Goal: Transaction & Acquisition: Purchase product/service

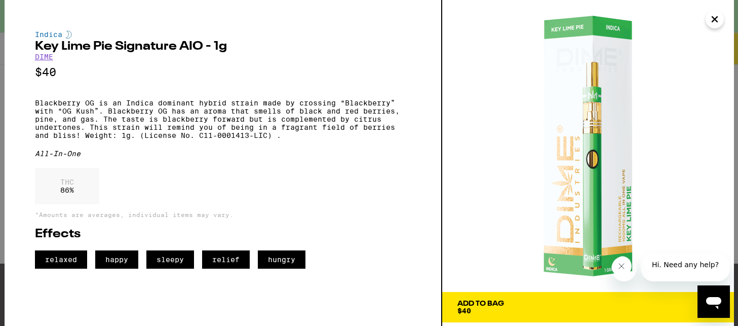
click at [718, 17] on icon "Close" at bounding box center [715, 19] width 12 height 15
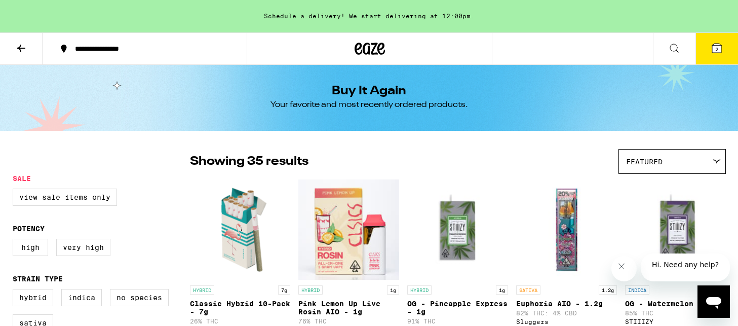
click at [359, 50] on icon at bounding box center [370, 49] width 30 height 18
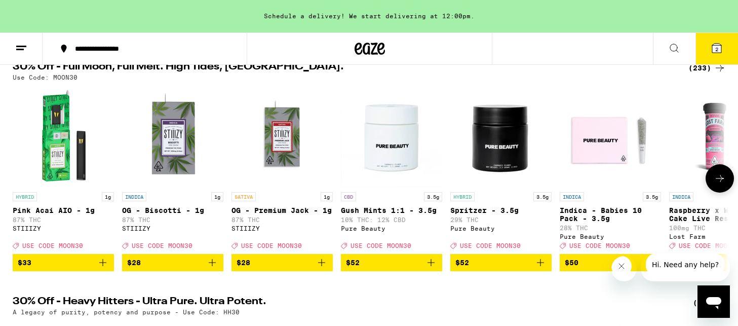
scroll to position [126, 0]
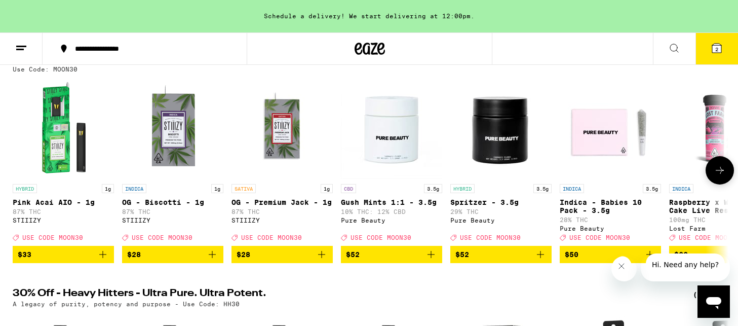
click at [723, 174] on icon at bounding box center [720, 170] width 8 height 7
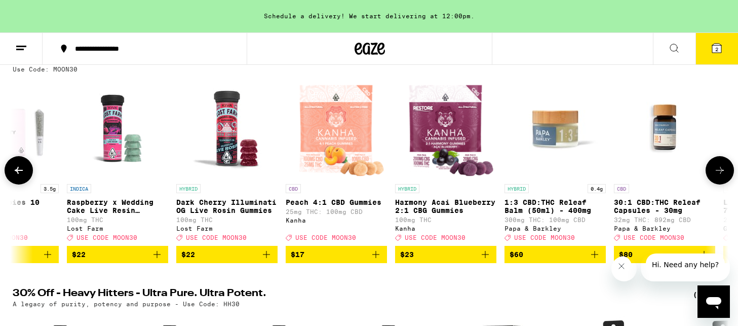
scroll to position [0, 603]
click at [723, 174] on icon at bounding box center [720, 170] width 8 height 7
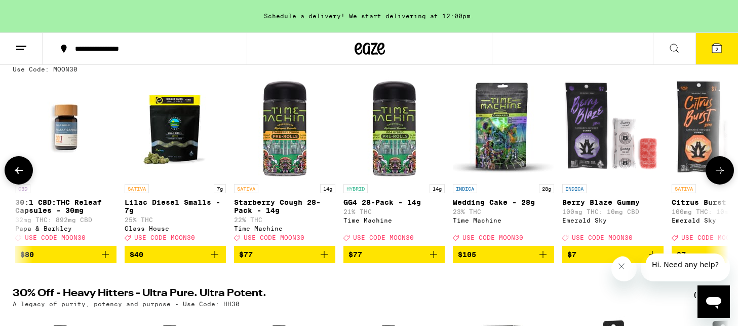
scroll to position [0, 1205]
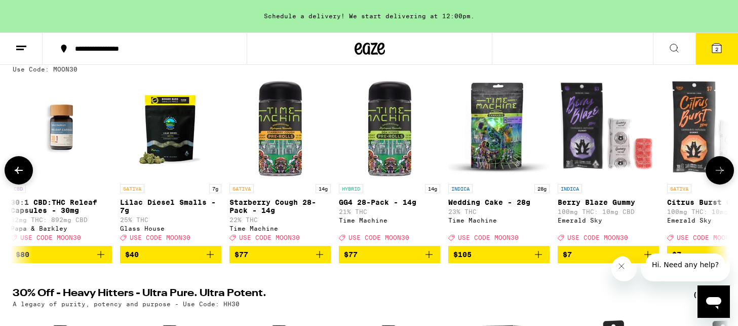
click at [723, 174] on icon at bounding box center [720, 170] width 8 height 7
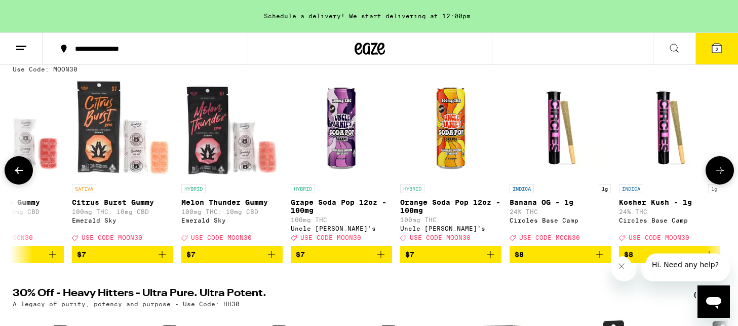
scroll to position [0, 1808]
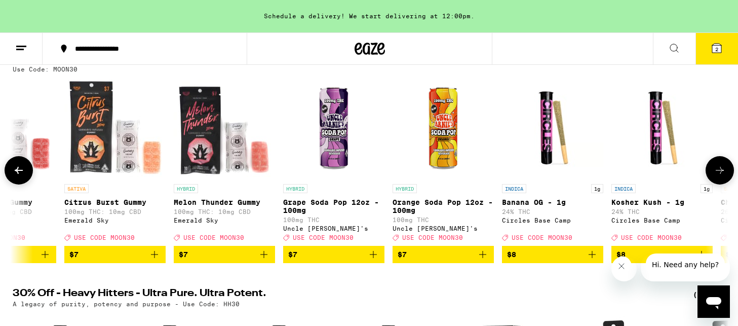
click at [723, 174] on icon at bounding box center [720, 170] width 8 height 7
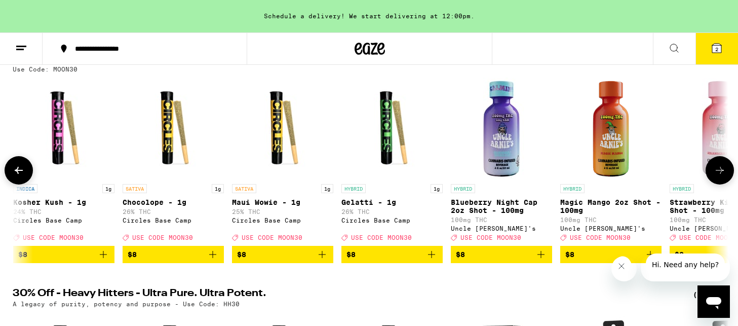
scroll to position [0, 2411]
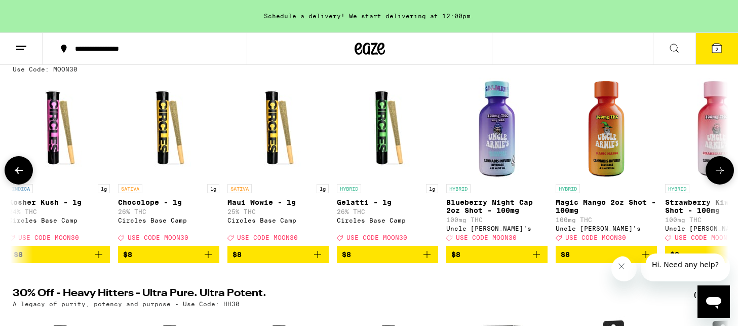
click at [723, 174] on icon at bounding box center [720, 170] width 8 height 7
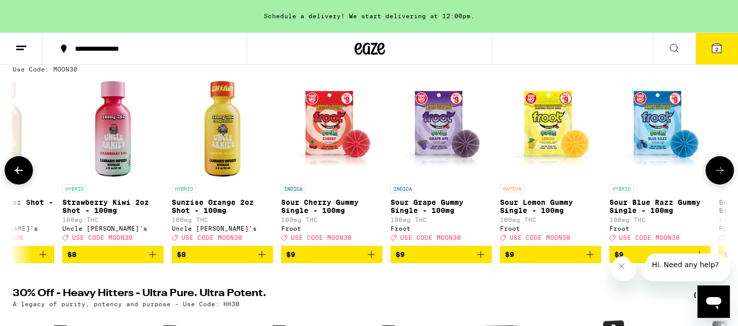
click at [723, 174] on icon at bounding box center [720, 170] width 8 height 7
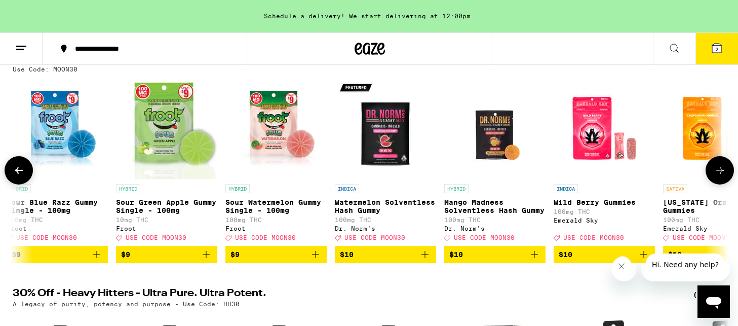
click at [723, 174] on icon at bounding box center [720, 170] width 8 height 7
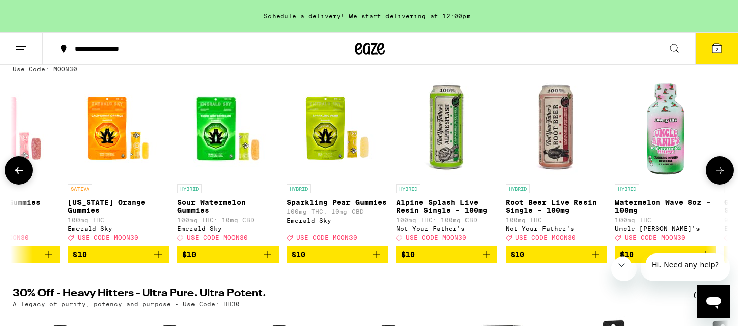
scroll to position [0, 4219]
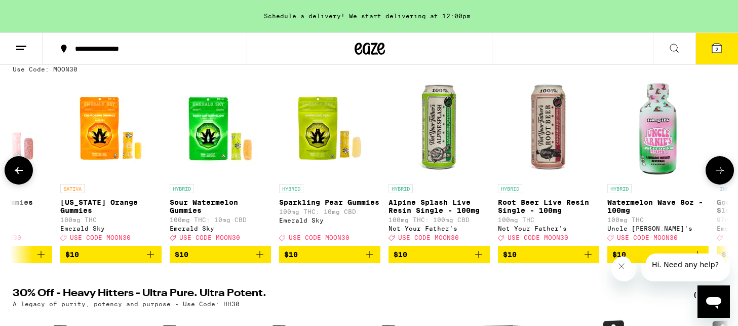
click at [723, 174] on icon at bounding box center [720, 170] width 8 height 7
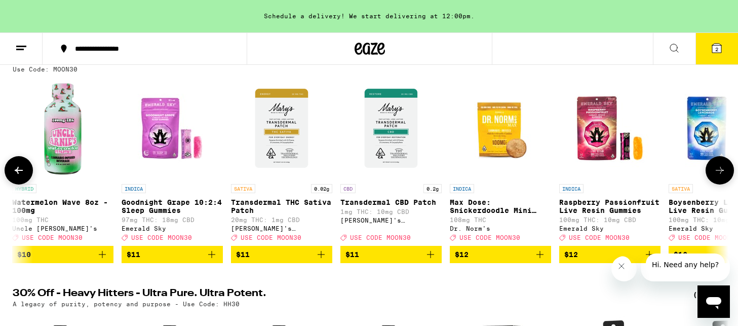
scroll to position [0, 4821]
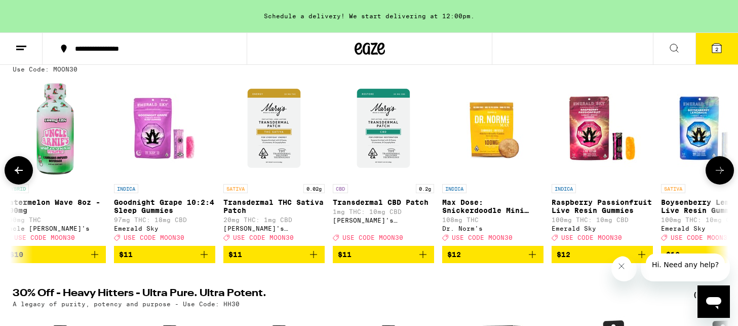
click at [723, 174] on icon at bounding box center [720, 170] width 8 height 7
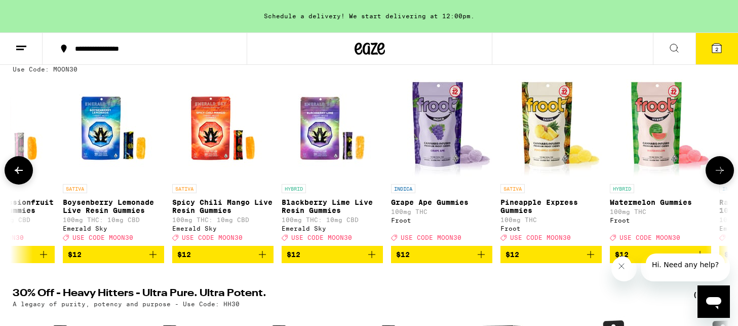
scroll to position [0, 5424]
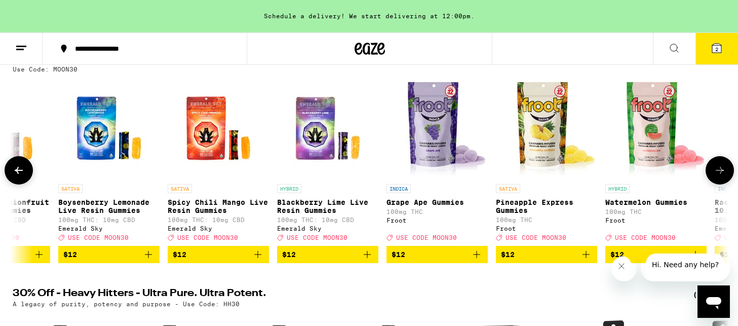
click at [723, 174] on icon at bounding box center [720, 170] width 8 height 7
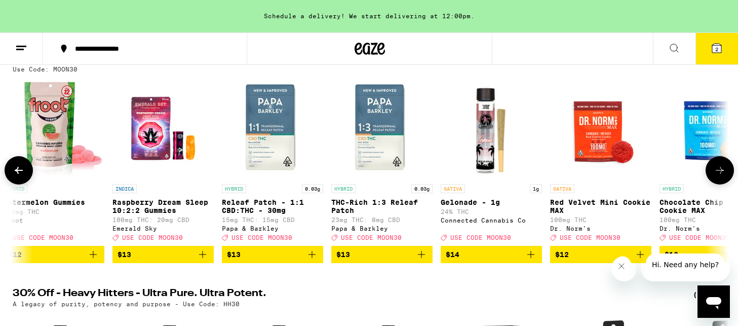
click at [723, 174] on icon at bounding box center [720, 170] width 8 height 7
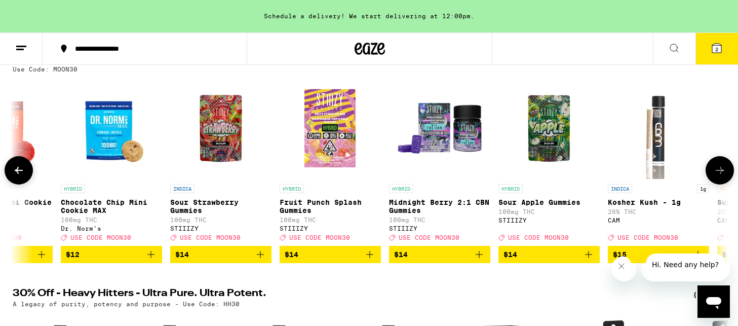
scroll to position [0, 6629]
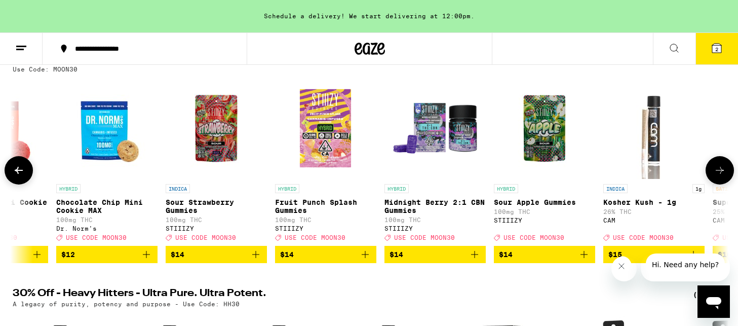
click at [22, 175] on icon at bounding box center [19, 170] width 12 height 12
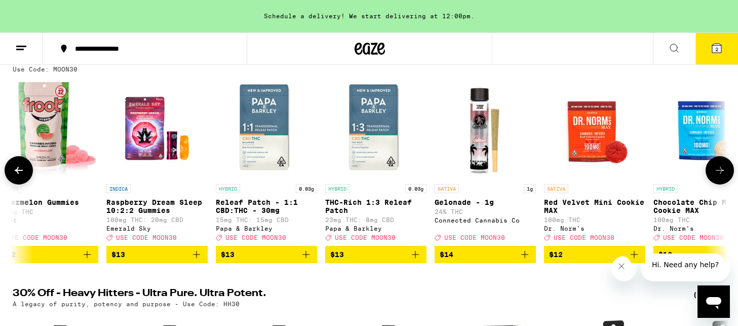
scroll to position [0, 6027]
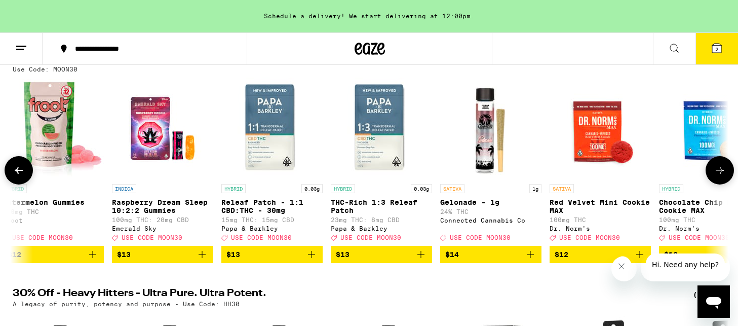
click at [399, 151] on img "Open page for THC-Rich 1:3 Releaf Patch from Papa & Barkley" at bounding box center [381, 127] width 101 height 101
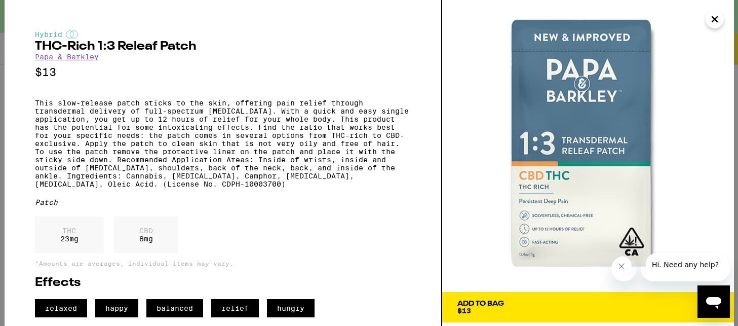
click at [715, 24] on icon "Close" at bounding box center [715, 19] width 12 height 15
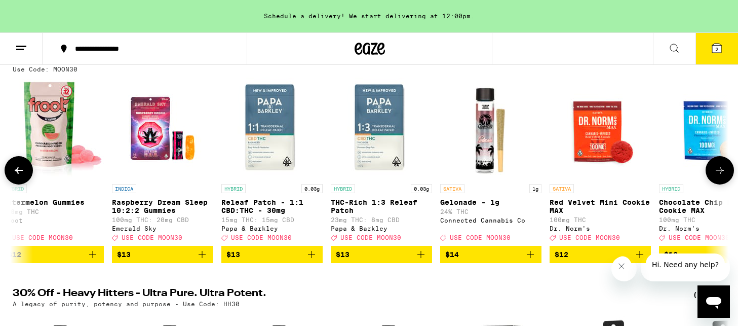
click at [425, 260] on icon "Add to bag" at bounding box center [421, 254] width 12 height 12
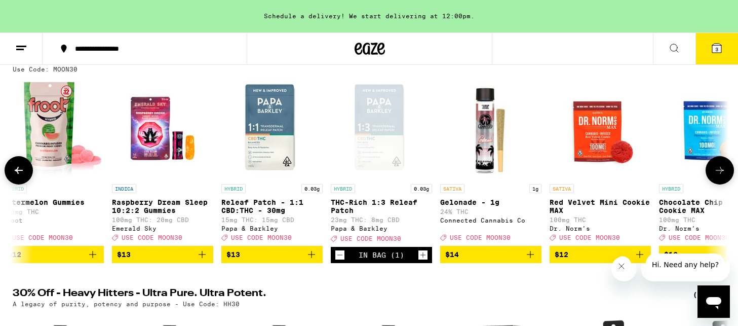
click at [423, 260] on icon "Increment" at bounding box center [422, 255] width 9 height 12
click at [721, 174] on icon at bounding box center [720, 170] width 8 height 7
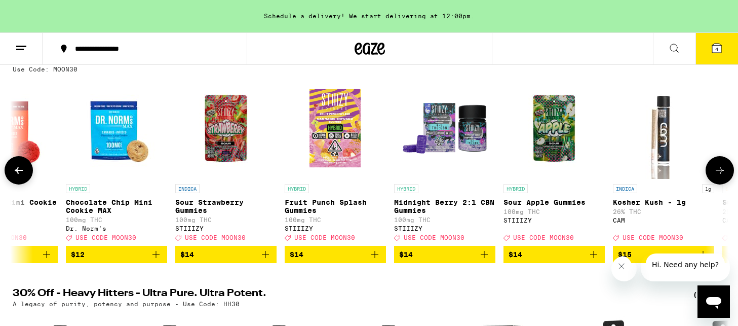
scroll to position [0, 6629]
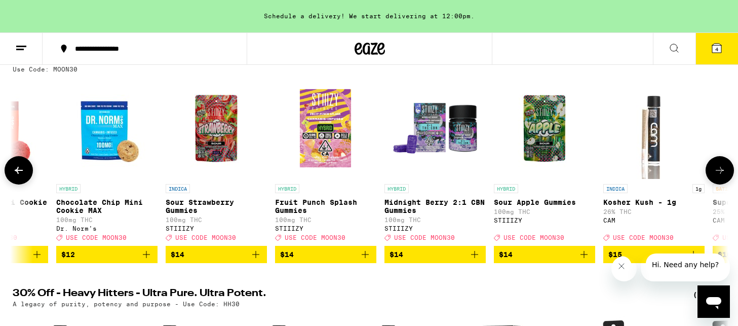
click at [721, 174] on icon at bounding box center [720, 170] width 8 height 7
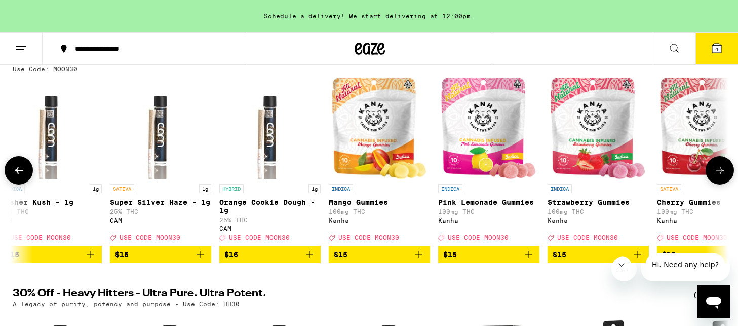
click at [721, 174] on icon at bounding box center [720, 170] width 8 height 7
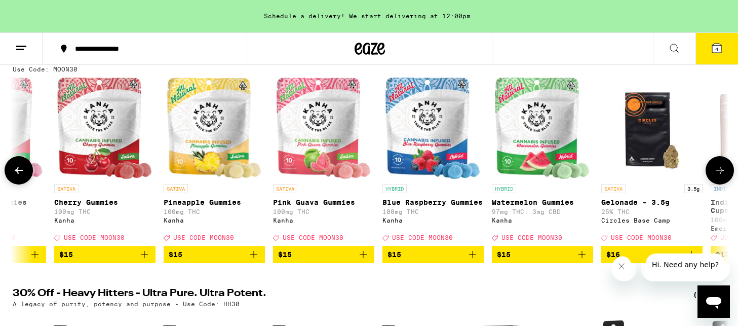
click at [721, 174] on icon at bounding box center [720, 170] width 8 height 7
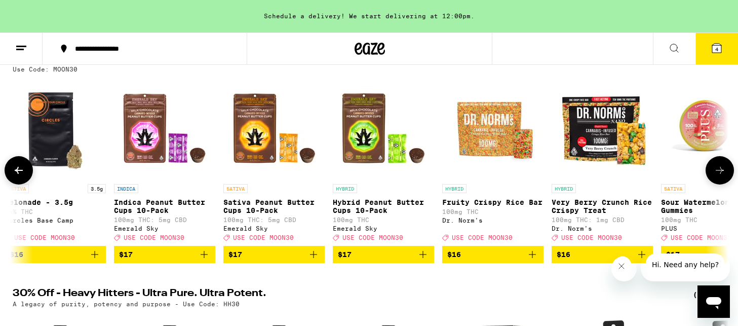
scroll to position [0, 8437]
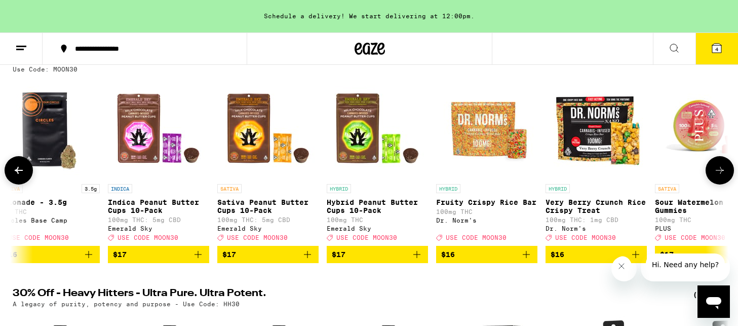
click at [719, 172] on icon at bounding box center [720, 170] width 12 height 12
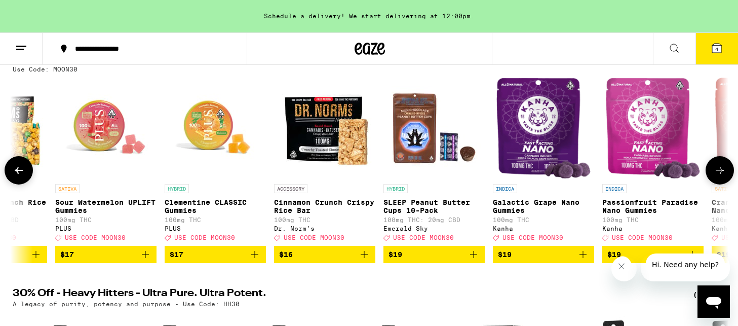
scroll to position [0, 9040]
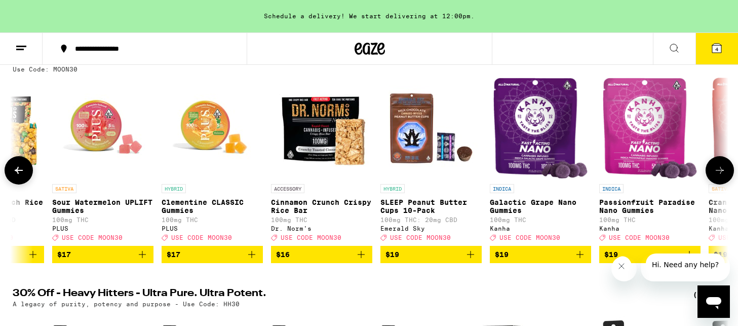
click at [719, 172] on icon at bounding box center [720, 170] width 12 height 12
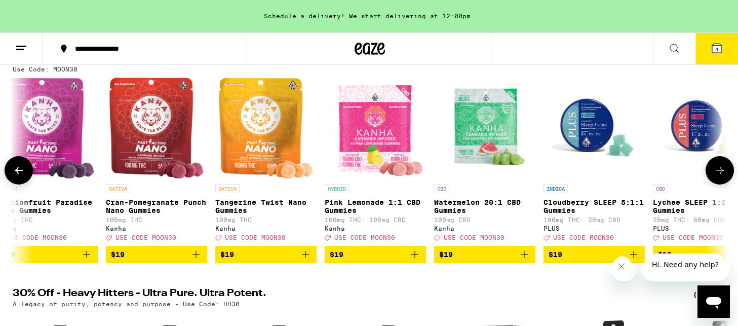
click at [719, 172] on icon at bounding box center [720, 170] width 12 height 12
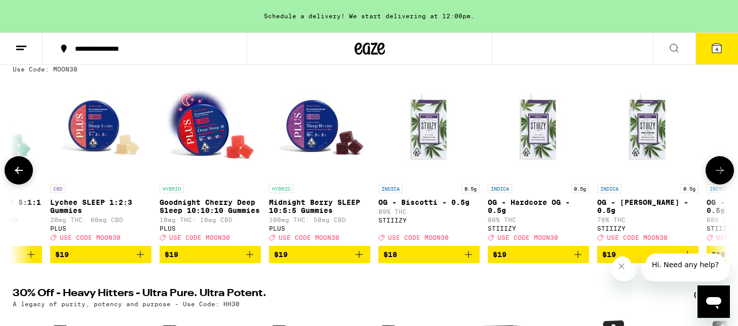
click at [719, 172] on icon at bounding box center [720, 170] width 12 height 12
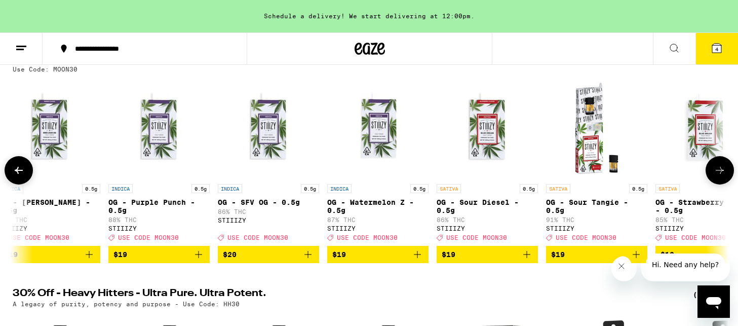
scroll to position [0, 10848]
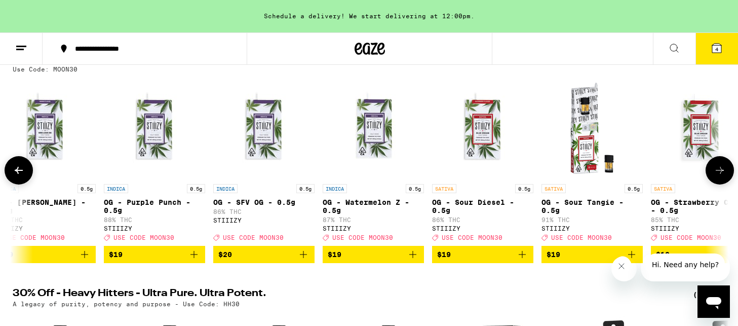
click at [506, 152] on img "Open page for OG - Sour Diesel - 0.5g from STIIIZY" at bounding box center [482, 127] width 101 height 101
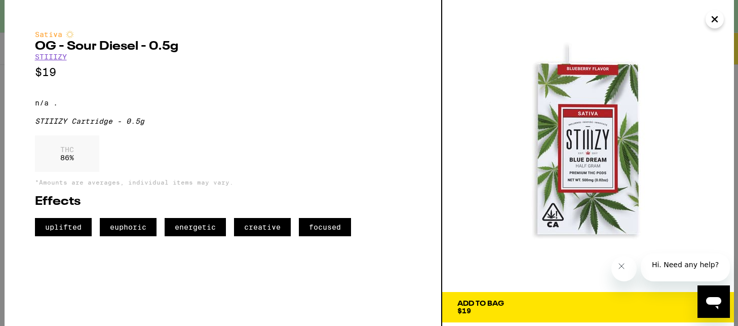
click at [711, 22] on icon "Close" at bounding box center [715, 19] width 12 height 15
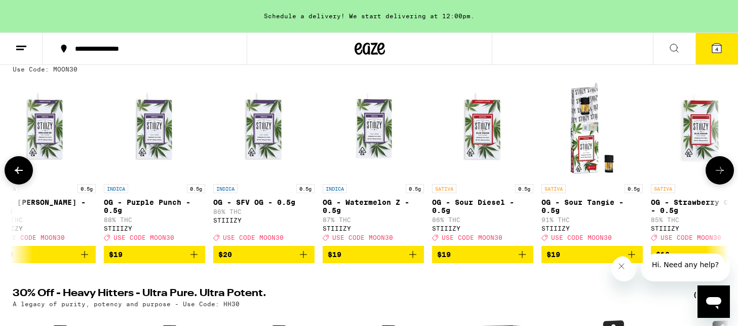
click at [723, 172] on icon at bounding box center [720, 170] width 12 height 12
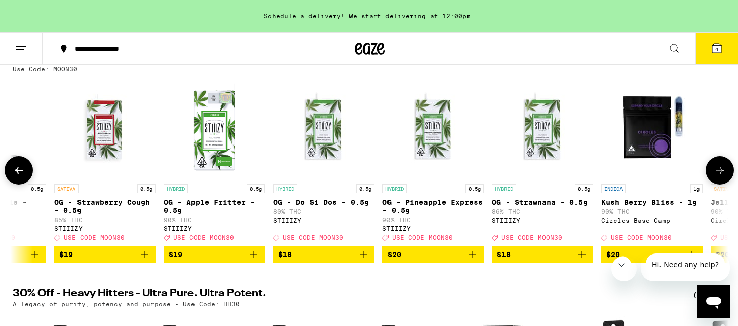
scroll to position [0, 11451]
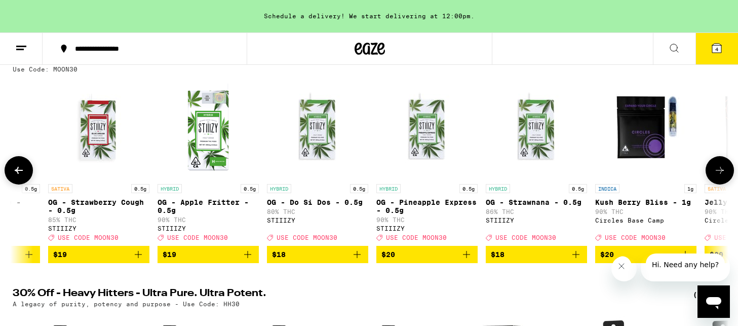
click at [723, 172] on icon at bounding box center [720, 170] width 12 height 12
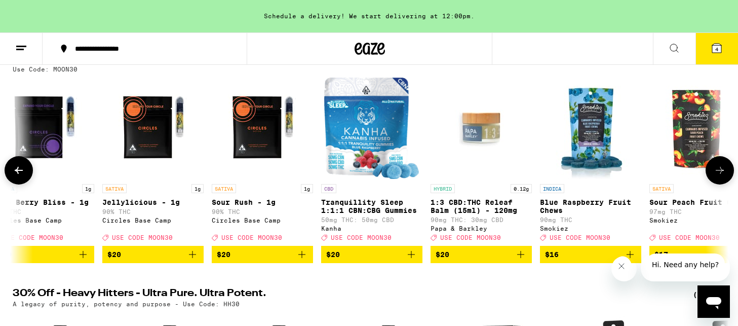
click at [723, 172] on icon at bounding box center [720, 170] width 12 height 12
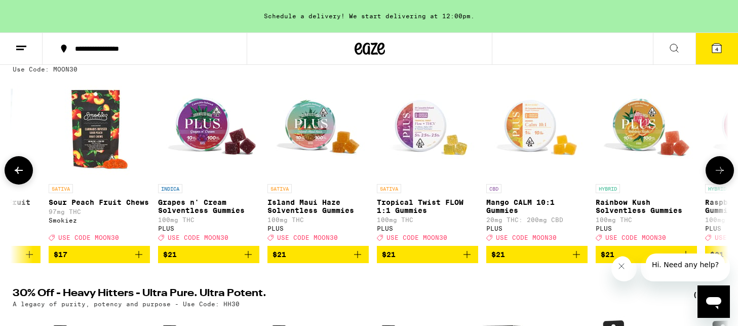
click at [723, 172] on icon at bounding box center [720, 170] width 12 height 12
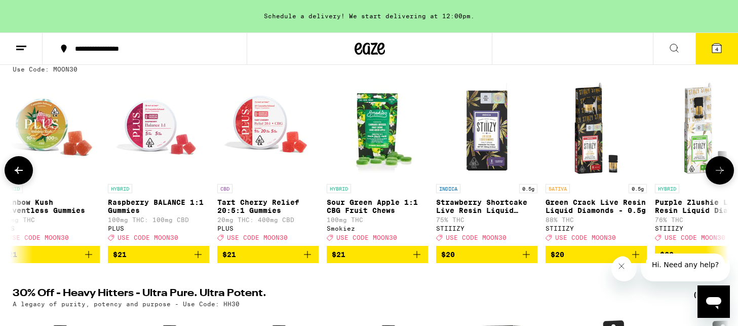
scroll to position [0, 13257]
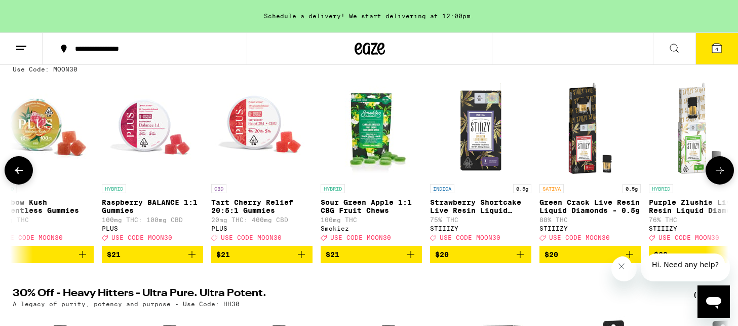
click at [723, 172] on icon at bounding box center [720, 170] width 12 height 12
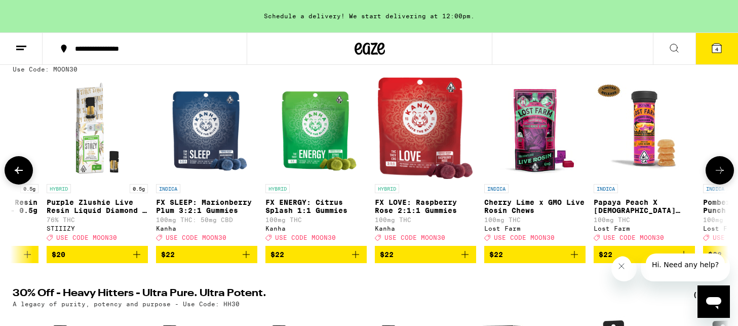
click at [723, 172] on icon at bounding box center [720, 170] width 12 height 12
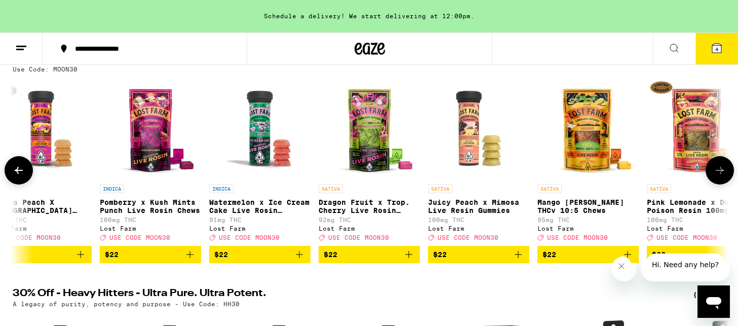
click at [723, 172] on icon at bounding box center [720, 170] width 12 height 12
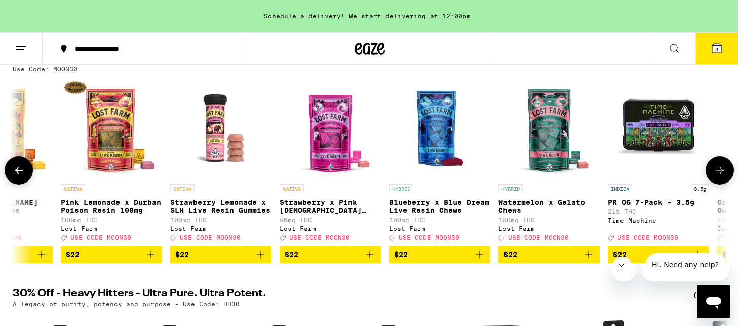
click at [723, 172] on icon at bounding box center [720, 170] width 12 height 12
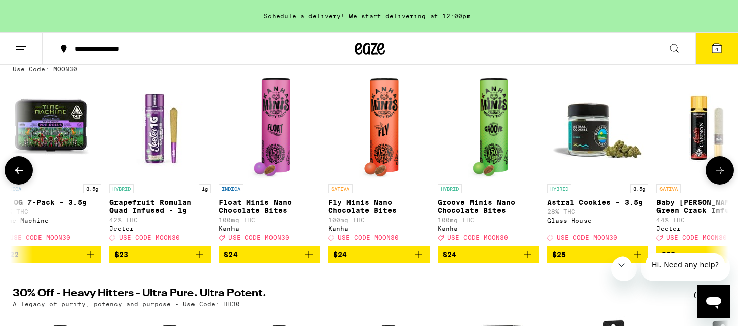
click at [723, 172] on icon at bounding box center [720, 170] width 12 height 12
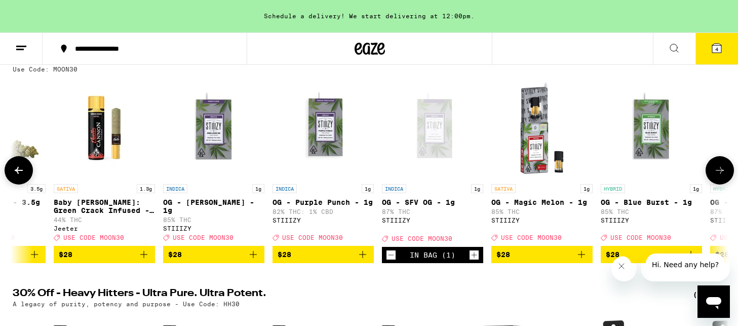
click at [723, 172] on icon at bounding box center [720, 170] width 12 height 12
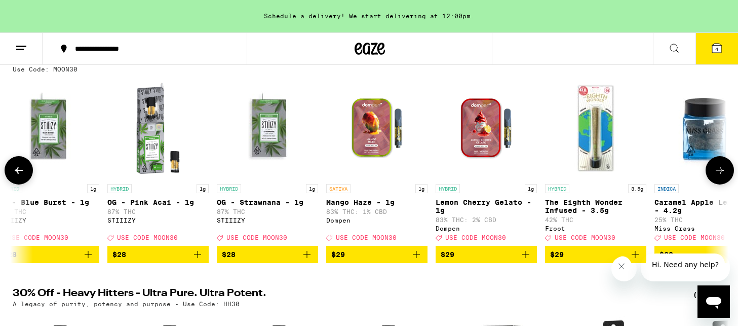
click at [723, 172] on icon at bounding box center [720, 170] width 12 height 12
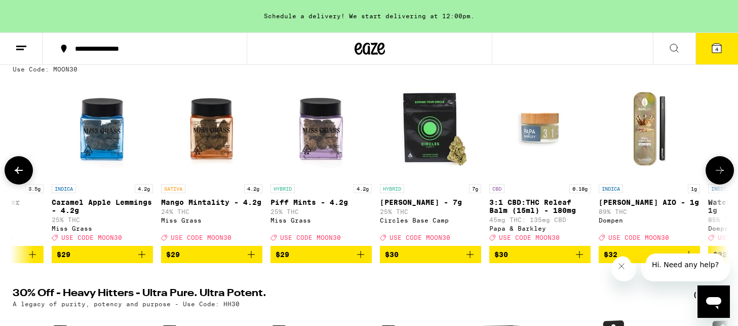
click at [723, 172] on icon at bounding box center [720, 170] width 12 height 12
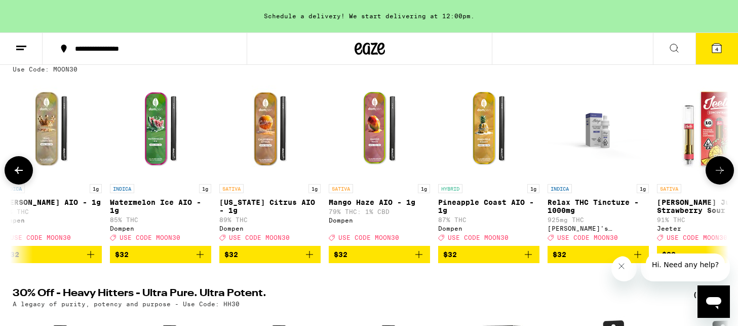
scroll to position [0, 18066]
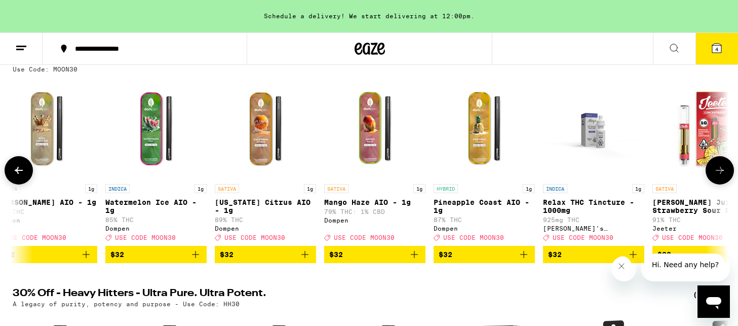
click at [723, 172] on icon at bounding box center [720, 170] width 12 height 12
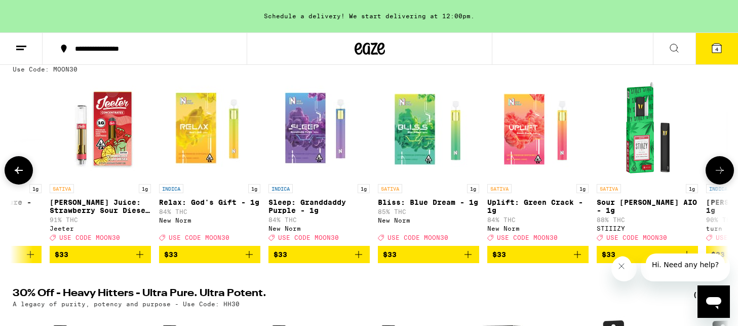
click at [723, 172] on icon at bounding box center [720, 170] width 12 height 12
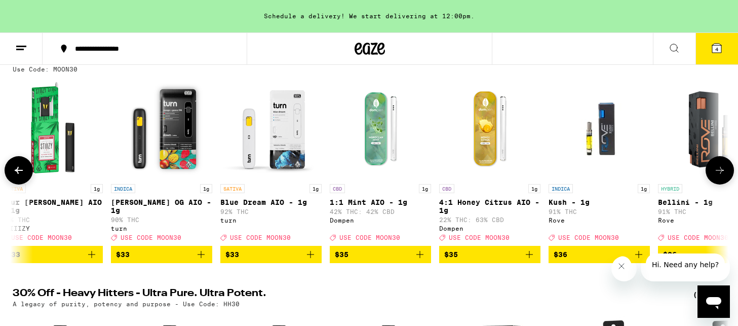
scroll to position [0, 19272]
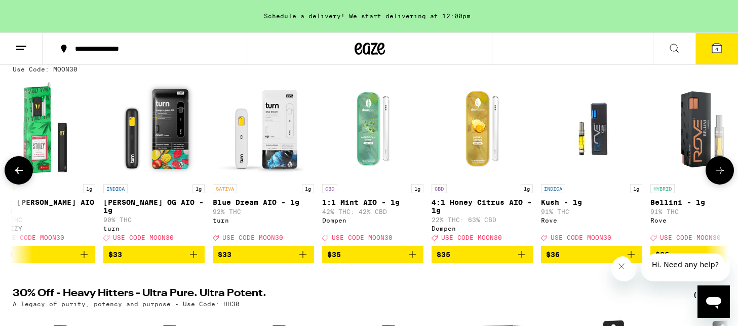
click at [723, 172] on icon at bounding box center [720, 170] width 12 height 12
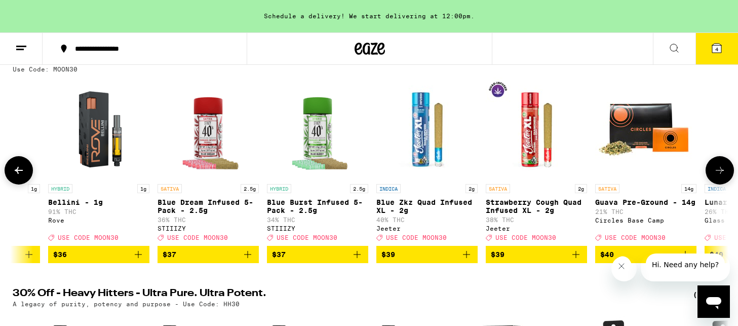
scroll to position [0, 19874]
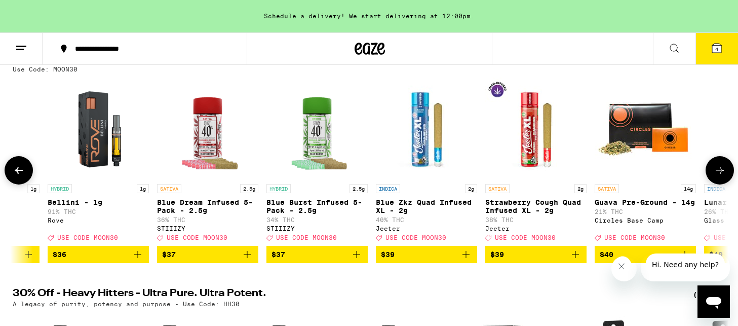
click at [723, 172] on icon at bounding box center [720, 170] width 12 height 12
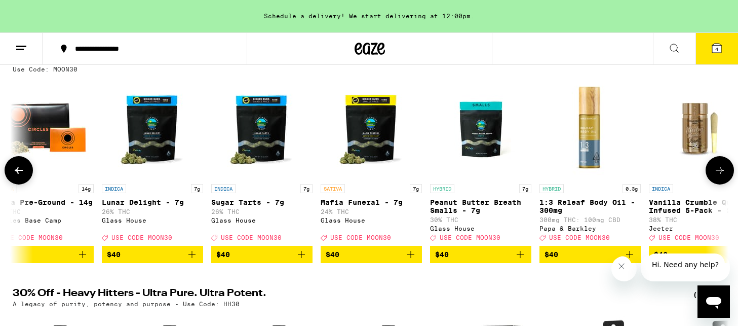
scroll to position [0, 20477]
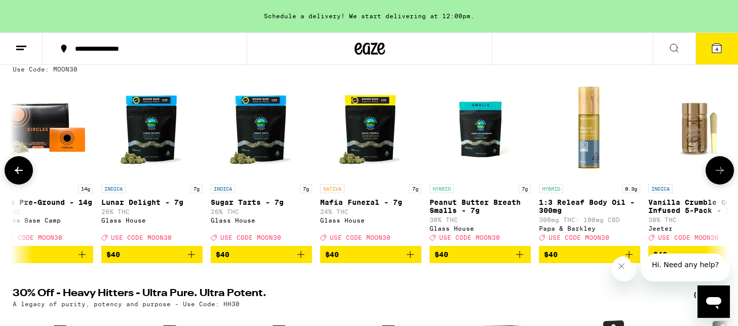
click at [723, 172] on icon at bounding box center [720, 170] width 12 height 12
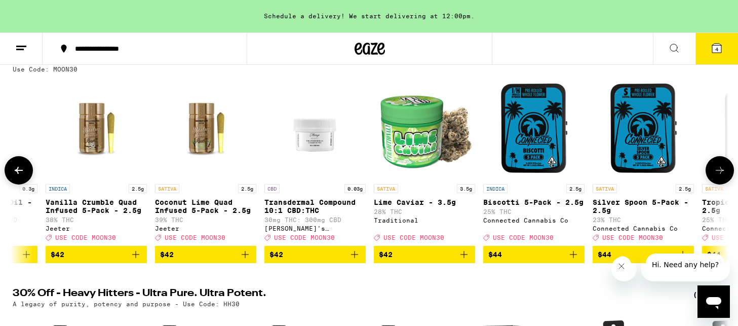
click at [723, 172] on icon at bounding box center [720, 170] width 12 height 12
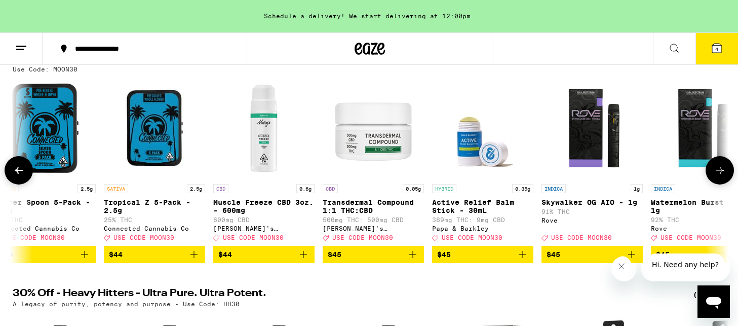
scroll to position [0, 21682]
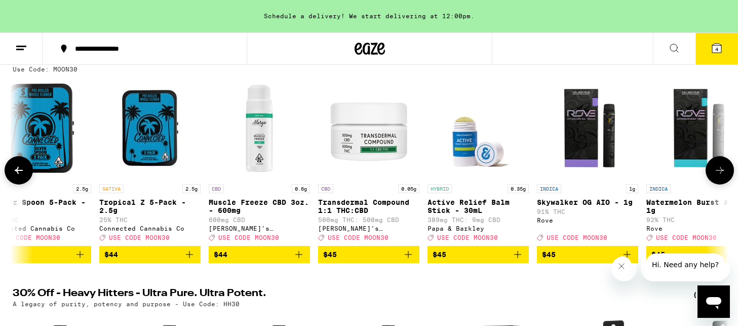
click at [474, 203] on p "Active Relief Balm Stick - 30mL" at bounding box center [477, 206] width 101 height 16
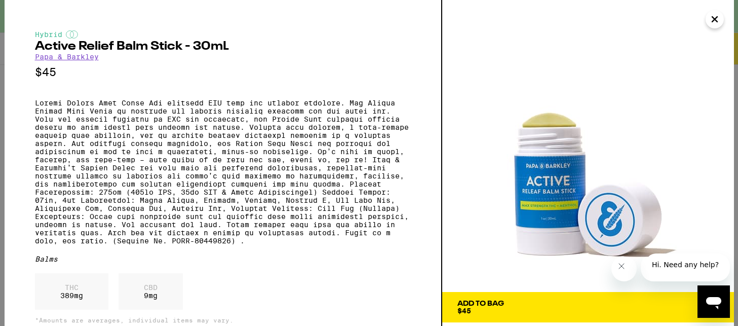
click at [474, 203] on img at bounding box center [588, 146] width 292 height 292
click at [710, 18] on icon "Close" at bounding box center [715, 19] width 12 height 15
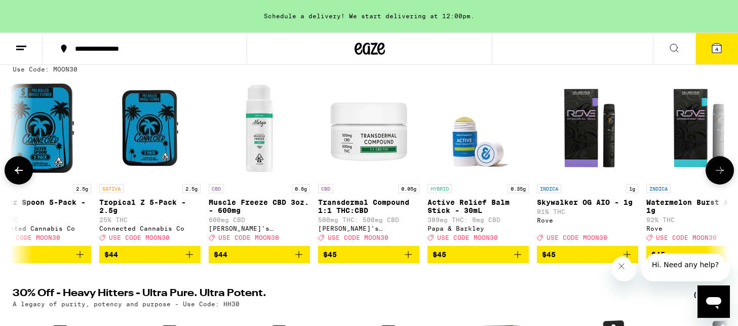
click at [725, 176] on button at bounding box center [719, 170] width 28 height 28
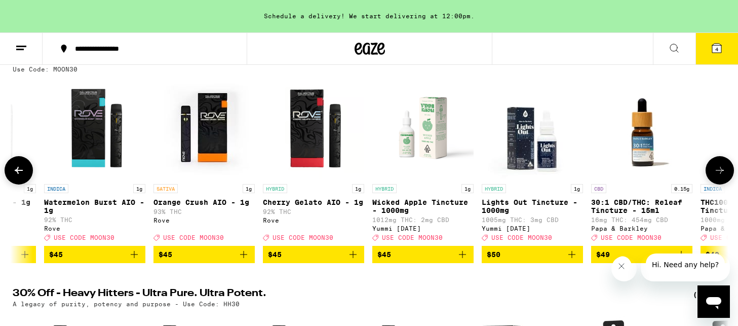
scroll to position [0, 22285]
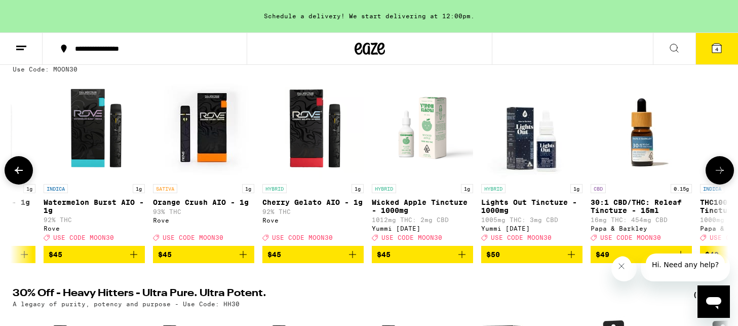
click at [725, 176] on button at bounding box center [719, 170] width 28 height 28
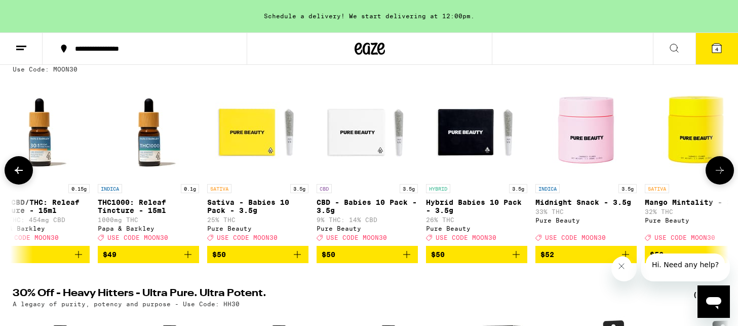
scroll to position [0, 22888]
click at [725, 176] on button at bounding box center [719, 170] width 28 height 28
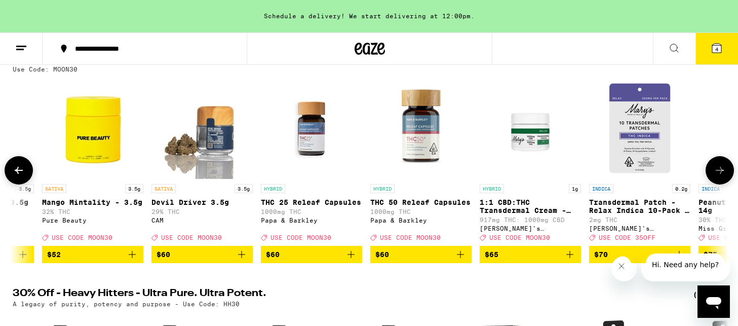
scroll to position [0, 23490]
click at [725, 176] on button at bounding box center [719, 170] width 28 height 28
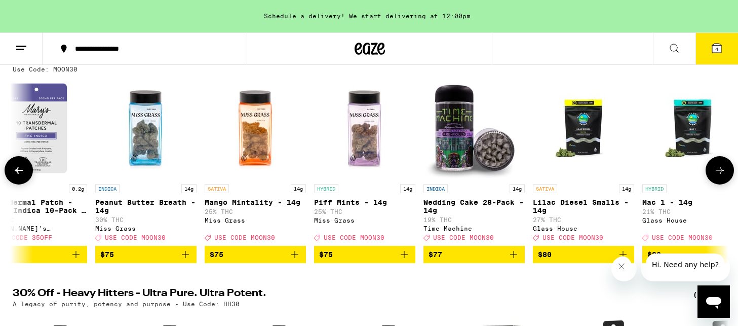
click at [725, 176] on button at bounding box center [719, 170] width 28 height 28
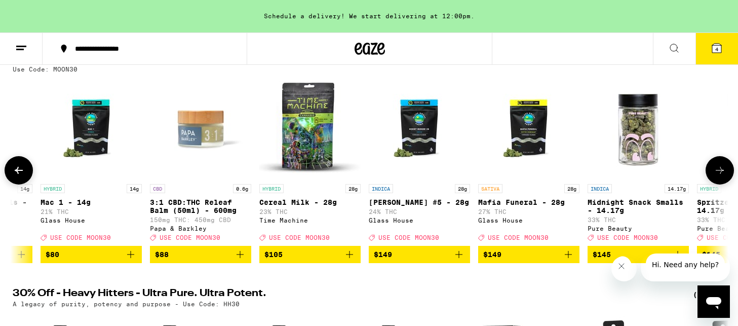
click at [725, 176] on button at bounding box center [719, 170] width 28 height 28
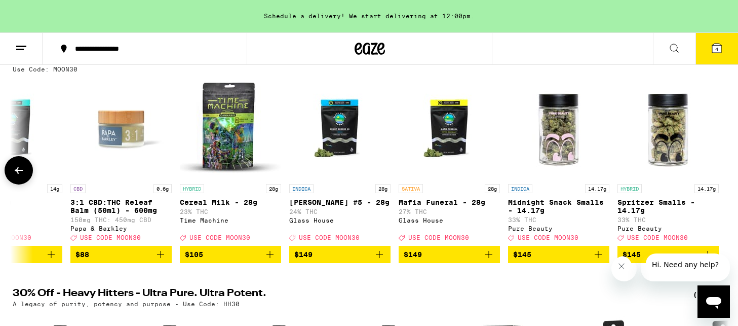
scroll to position [0, 24775]
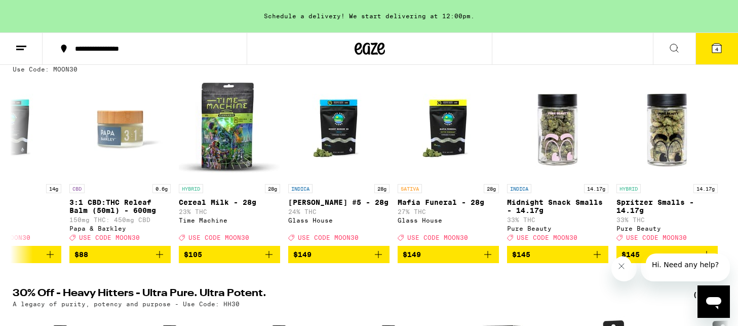
click at [708, 49] on button "4" at bounding box center [716, 48] width 43 height 31
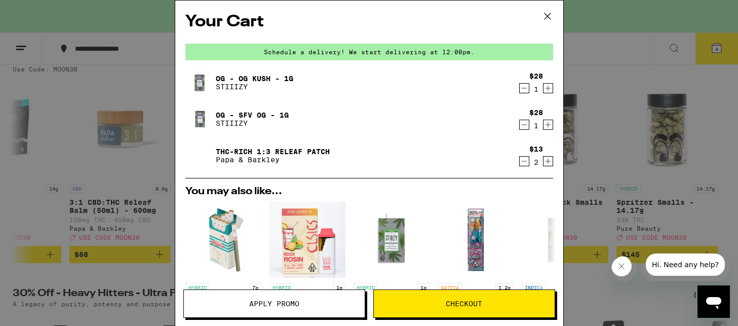
click at [546, 14] on icon at bounding box center [547, 16] width 15 height 15
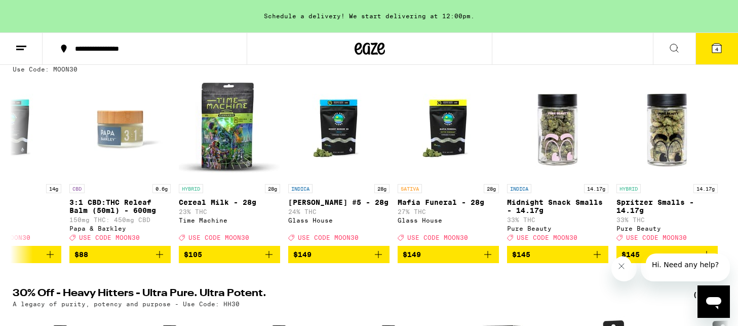
click at [376, 47] on icon at bounding box center [370, 49] width 30 height 18
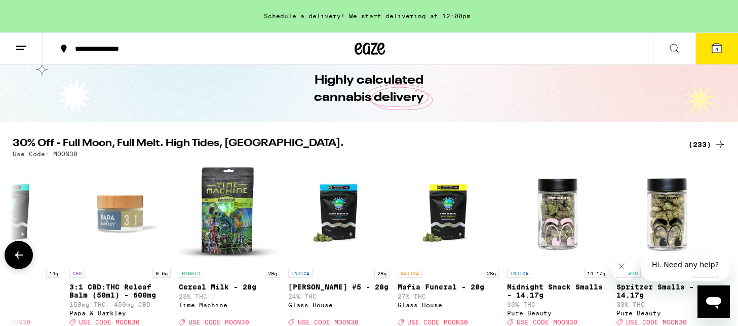
scroll to position [39, 0]
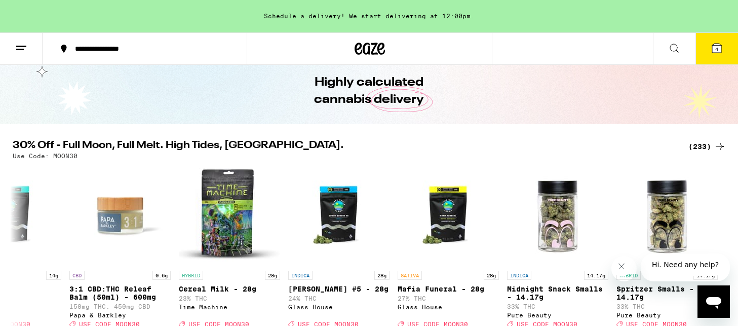
click at [694, 143] on div "(233)" at bounding box center [706, 146] width 37 height 12
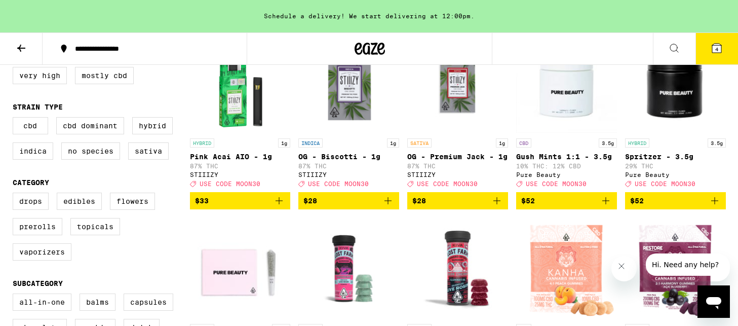
scroll to position [147, 0]
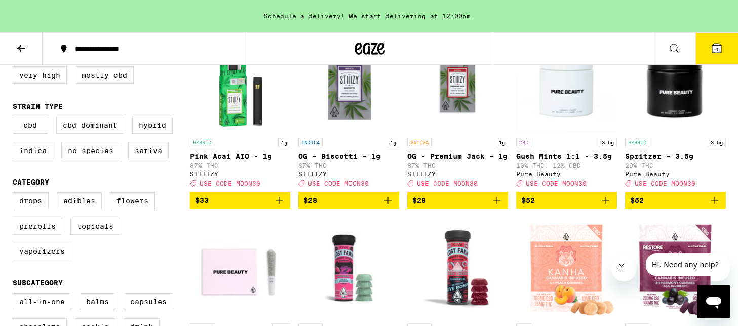
click at [392, 206] on icon "Add to bag" at bounding box center [388, 200] width 12 height 12
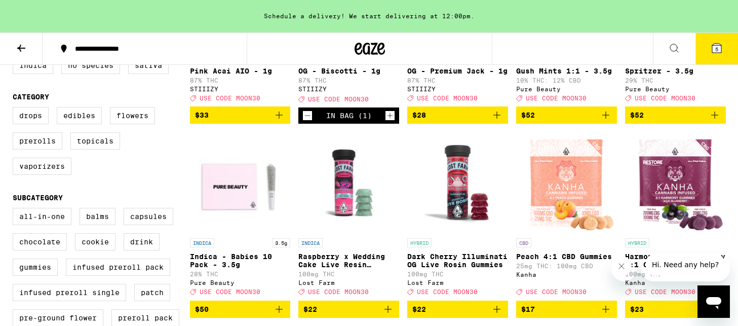
scroll to position [233, 0]
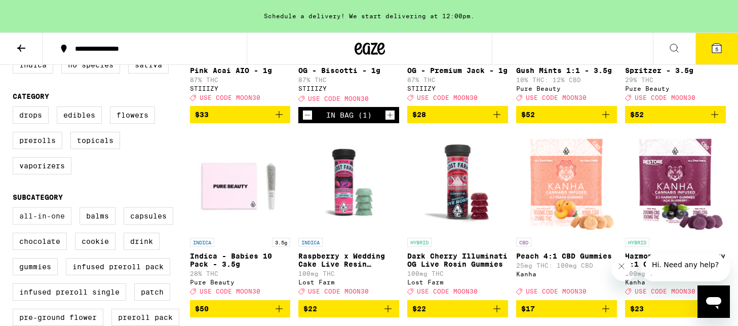
click at [37, 224] on label "All-In-One" at bounding box center [42, 215] width 59 height 17
click at [15, 209] on input "All-In-One" at bounding box center [15, 209] width 1 height 1
checkbox input "true"
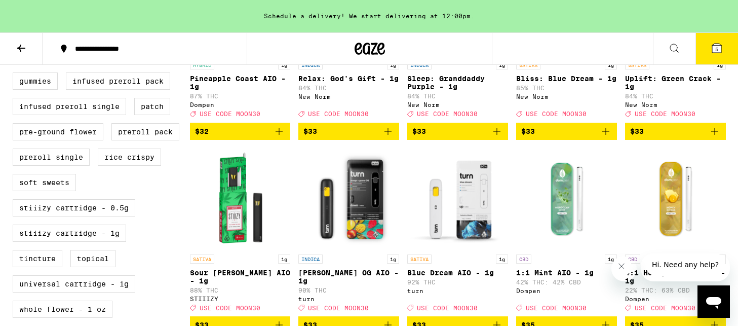
scroll to position [421, 0]
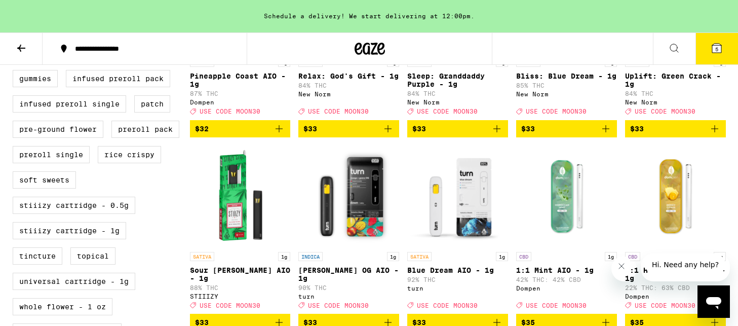
click at [608, 135] on icon "Add to bag" at bounding box center [606, 129] width 12 height 12
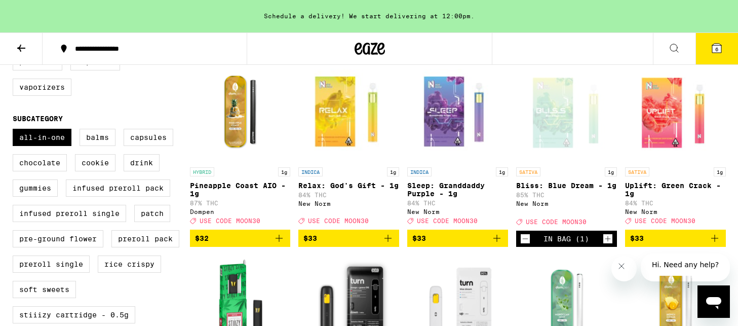
scroll to position [313, 0]
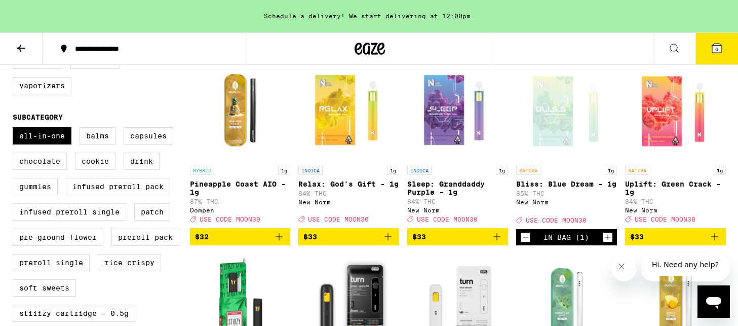
click at [496, 243] on icon "Add to bag" at bounding box center [497, 236] width 12 height 12
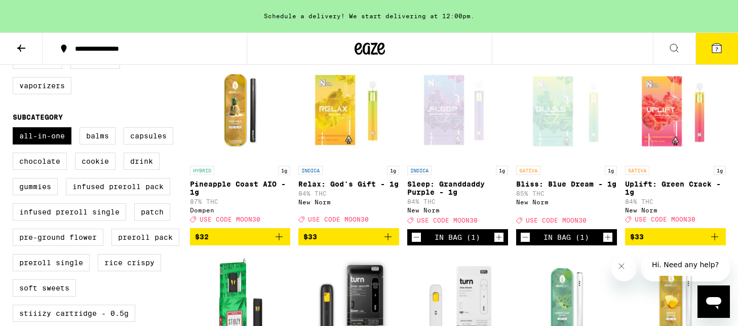
click at [716, 49] on span "7" at bounding box center [716, 49] width 3 height 6
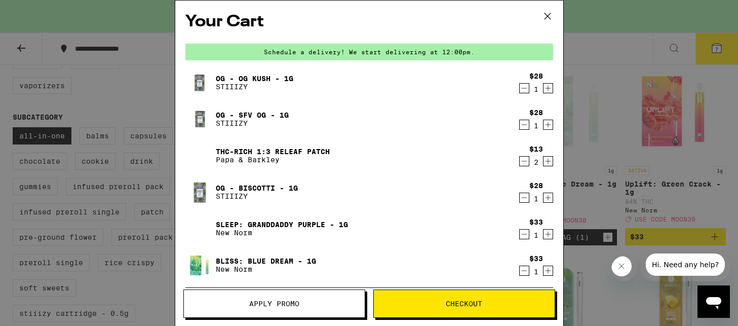
click at [523, 127] on icon "Decrement" at bounding box center [524, 125] width 9 height 12
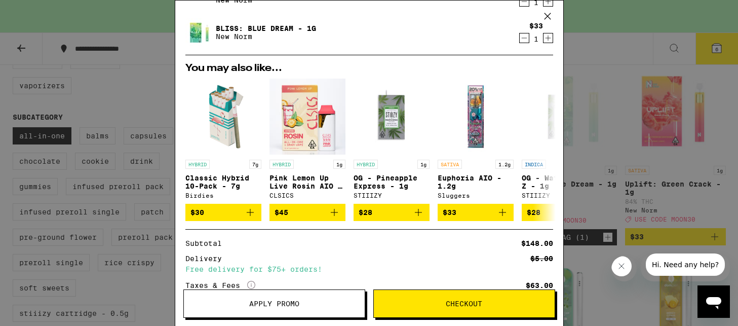
scroll to position [192, 0]
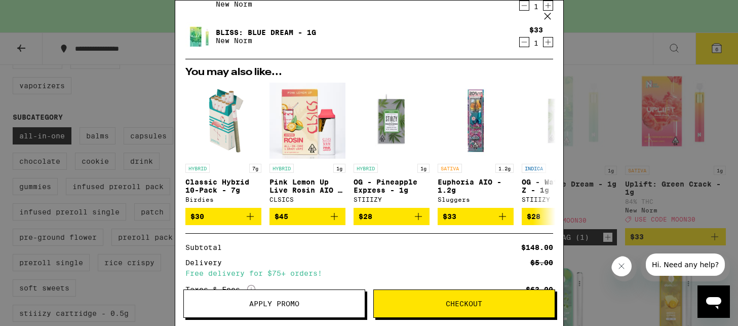
click at [458, 301] on span "Checkout" at bounding box center [464, 303] width 36 height 7
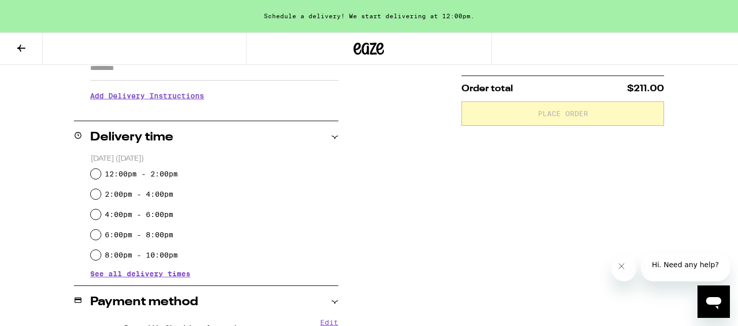
scroll to position [198, 0]
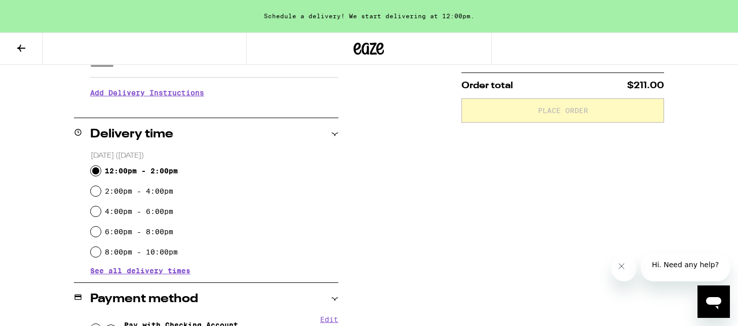
click at [96, 170] on input "12:00pm - 2:00pm" at bounding box center [96, 171] width 10 height 10
radio input "true"
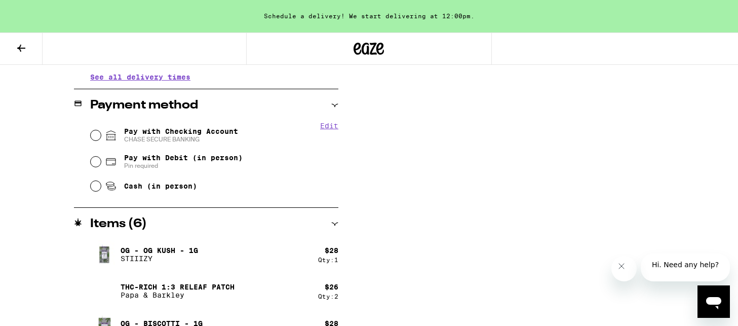
scroll to position [392, 0]
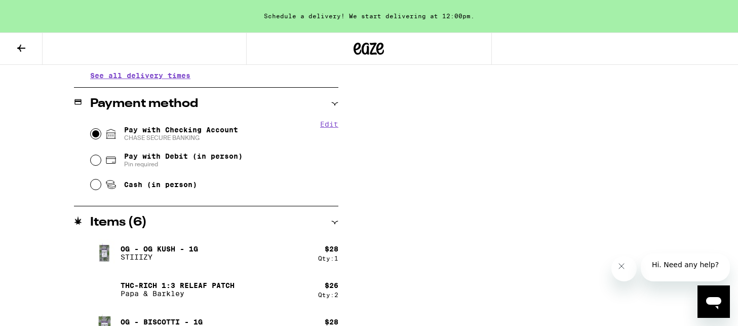
click at [95, 133] on input "Pay with Checking Account CHASE SECURE BANKING" at bounding box center [96, 134] width 10 height 10
radio input "true"
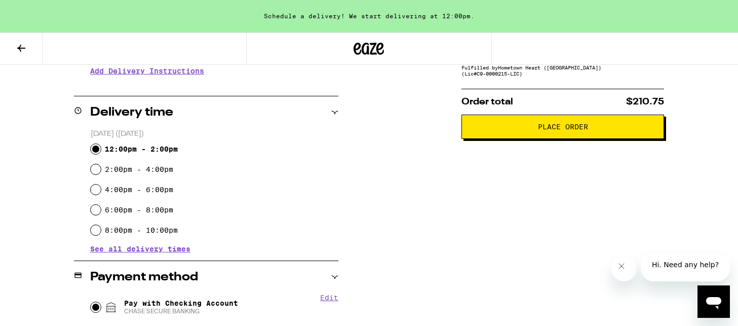
scroll to position [214, 0]
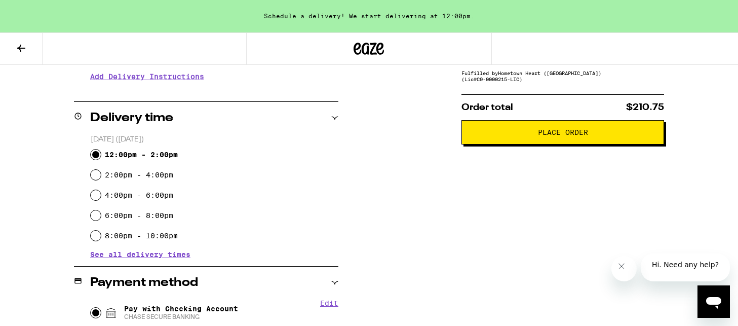
click at [519, 136] on span "Place Order" at bounding box center [562, 132] width 185 height 7
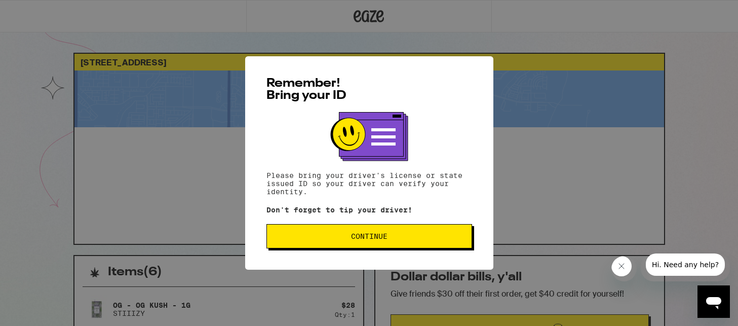
click at [405, 239] on span "Continue" at bounding box center [369, 235] width 188 height 7
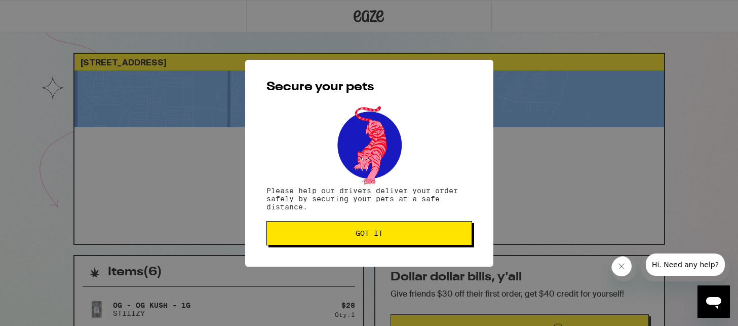
click at [411, 230] on button "Got it" at bounding box center [369, 233] width 206 height 24
